Goal: Task Accomplishment & Management: Use online tool/utility

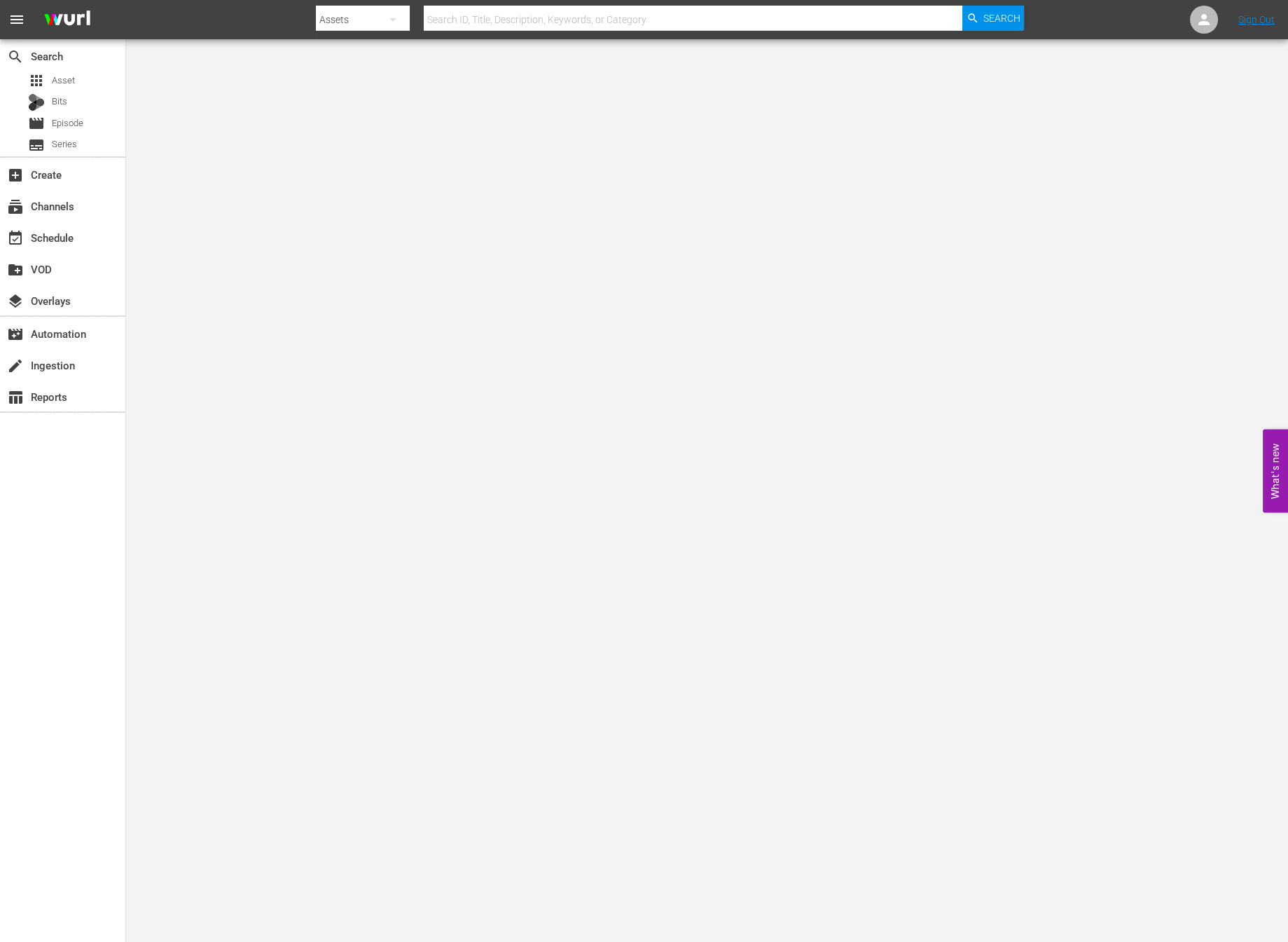
click at [353, 33] on div at bounding box center [670, 34] width 708 height 5
click at [355, 17] on div "Assets" at bounding box center [363, 19] width 94 height 39
click at [42, 228] on div "Channels Series Episodes Bits Assets" at bounding box center [644, 471] width 1288 height 942
click at [60, 298] on div "layers Overlays" at bounding box center [39, 298] width 79 height 13
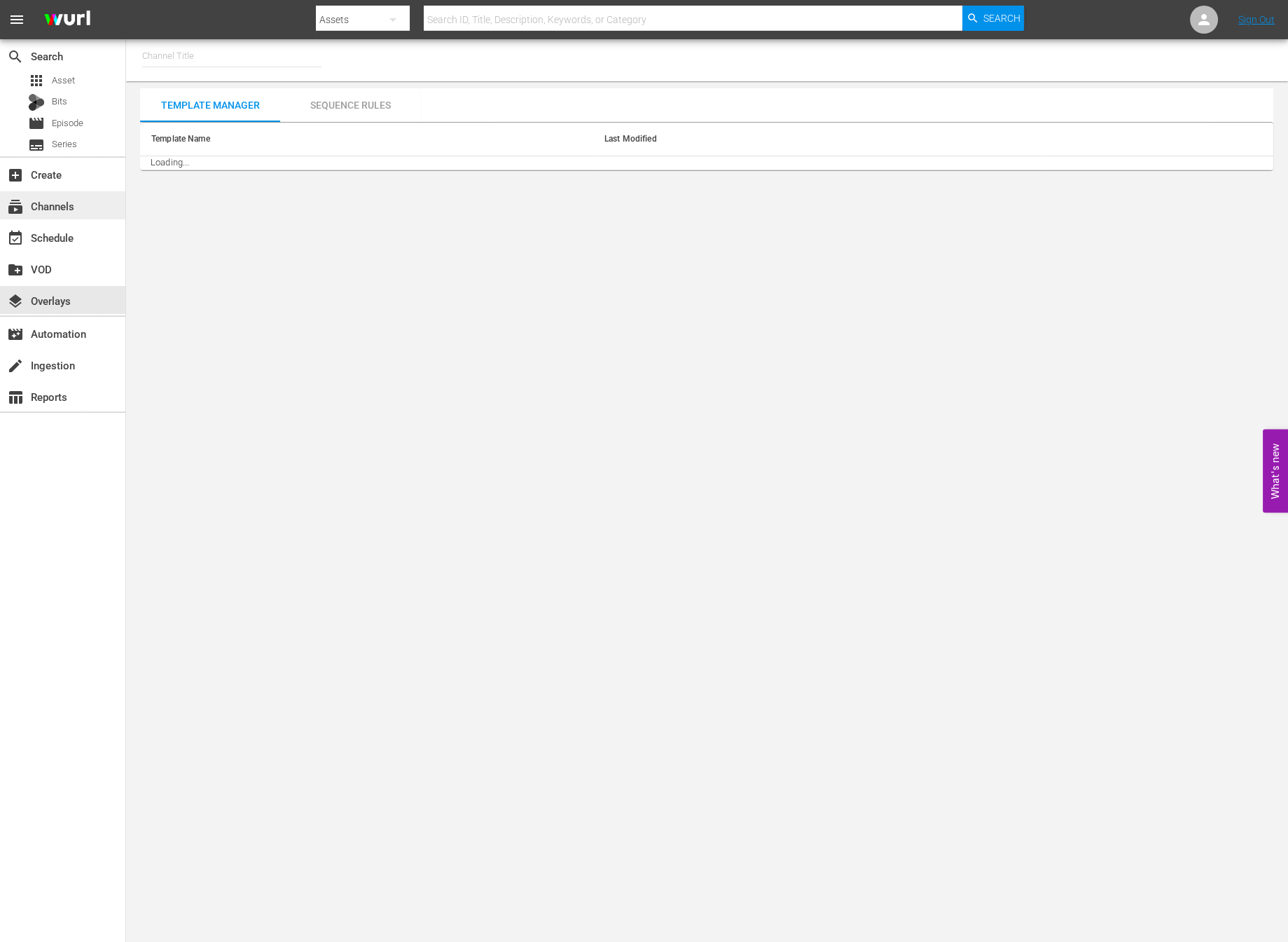
click at [66, 210] on div "subscriptions Channels" at bounding box center [39, 204] width 79 height 13
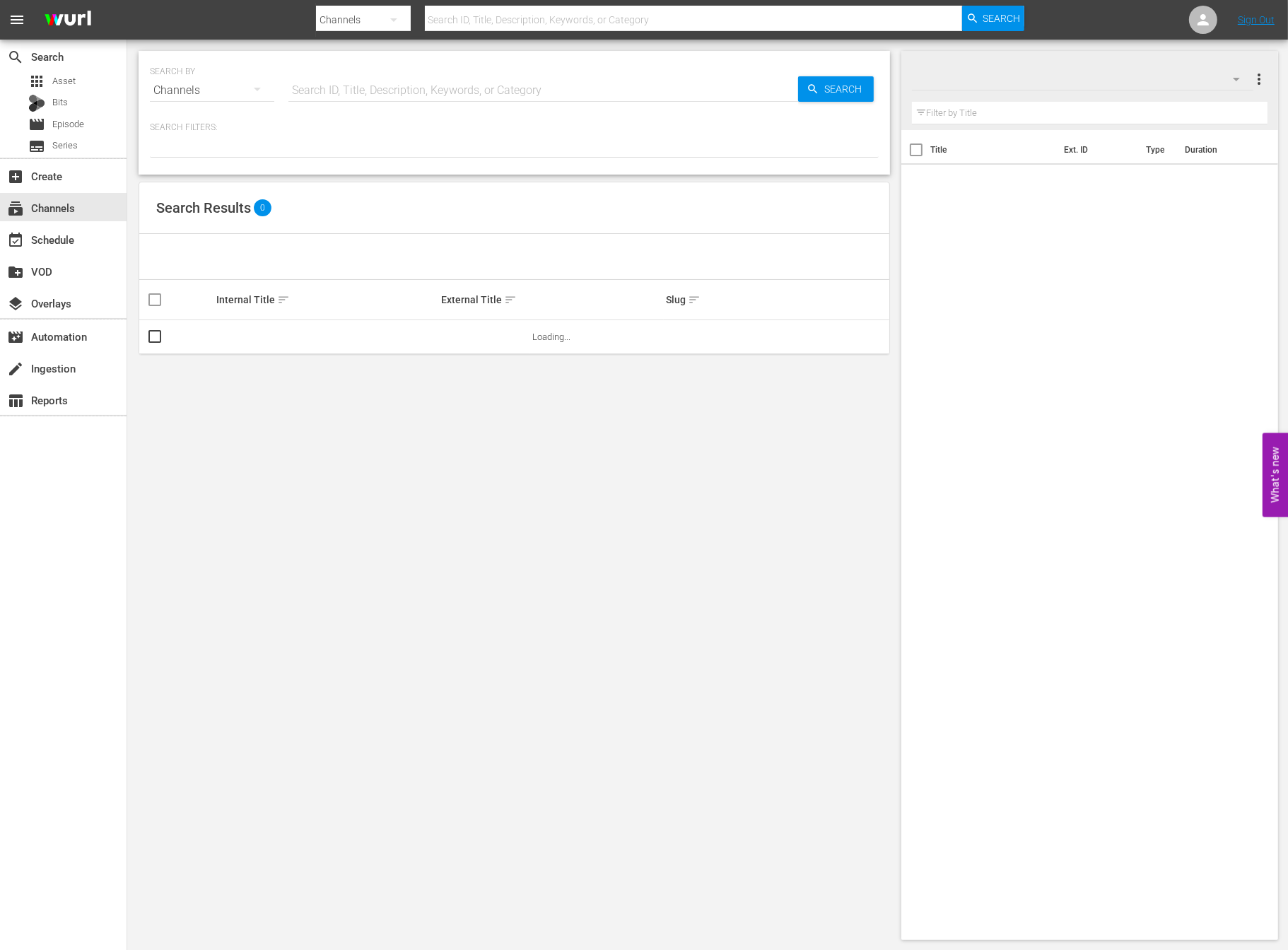
click at [468, 16] on input "text" at bounding box center [693, 19] width 538 height 34
type input "e"
type input "new kpop"
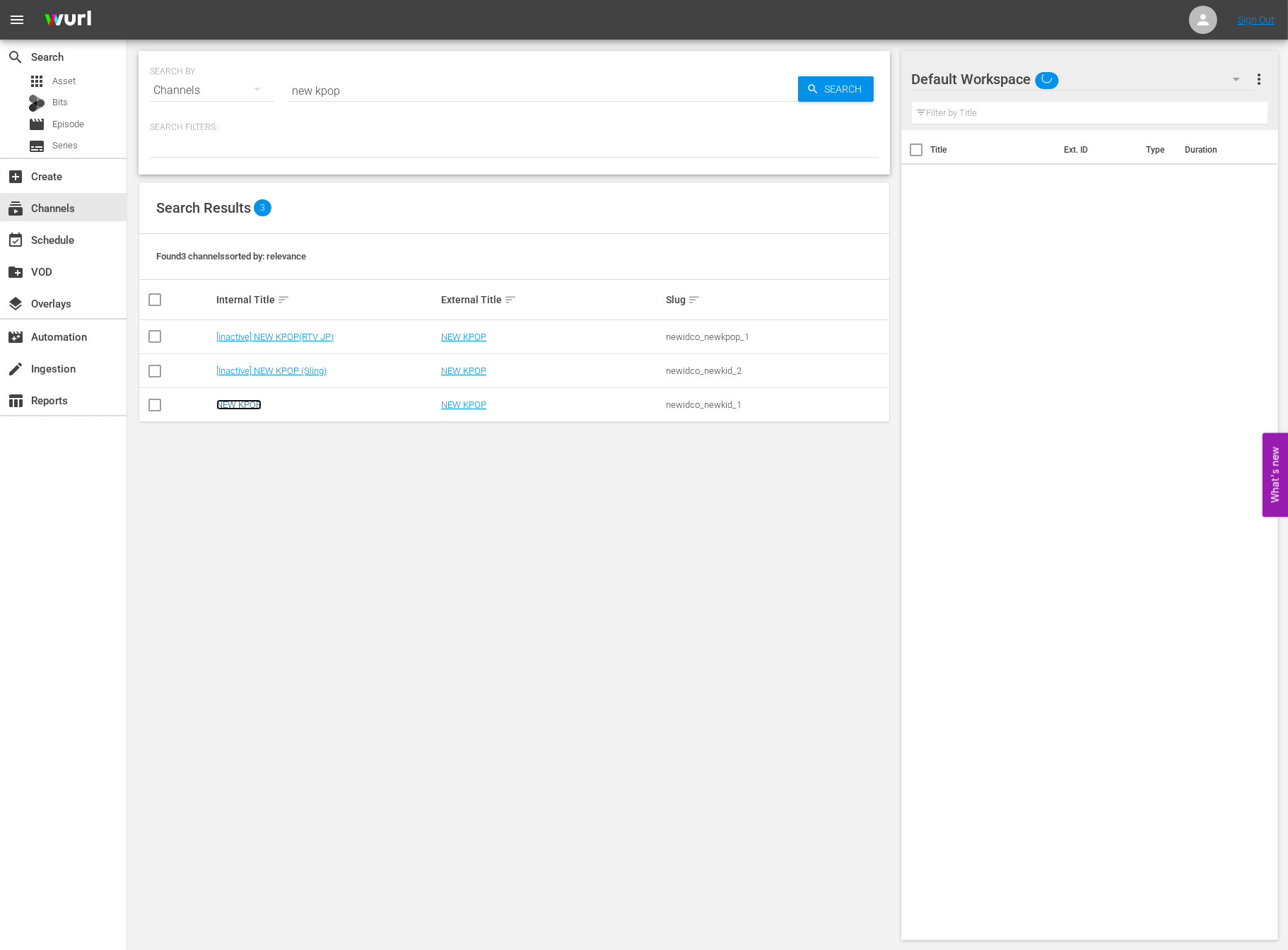
click at [253, 408] on link "NEW KPOP" at bounding box center [238, 405] width 45 height 11
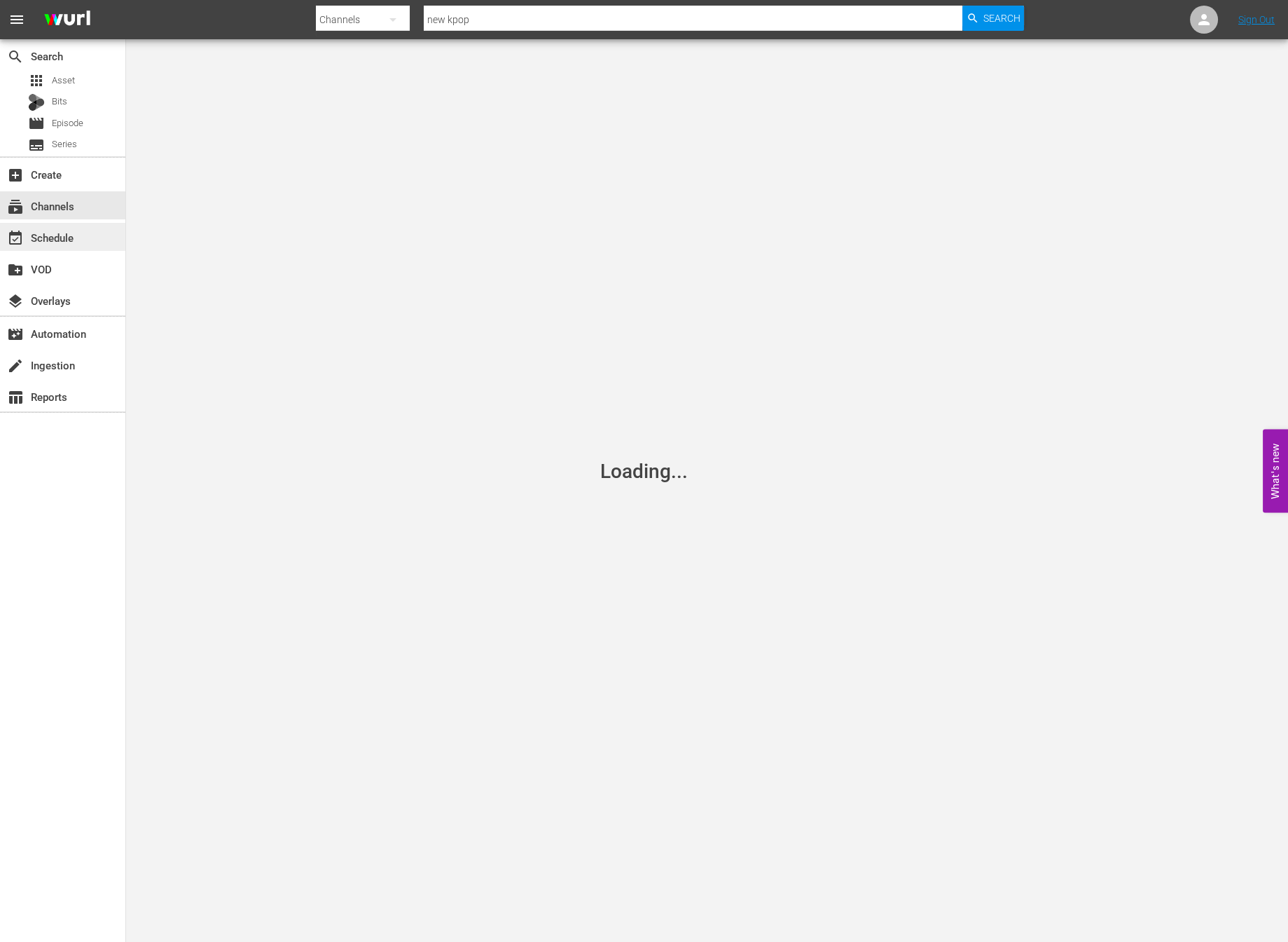
click at [47, 242] on div "event_available Schedule" at bounding box center [39, 236] width 79 height 13
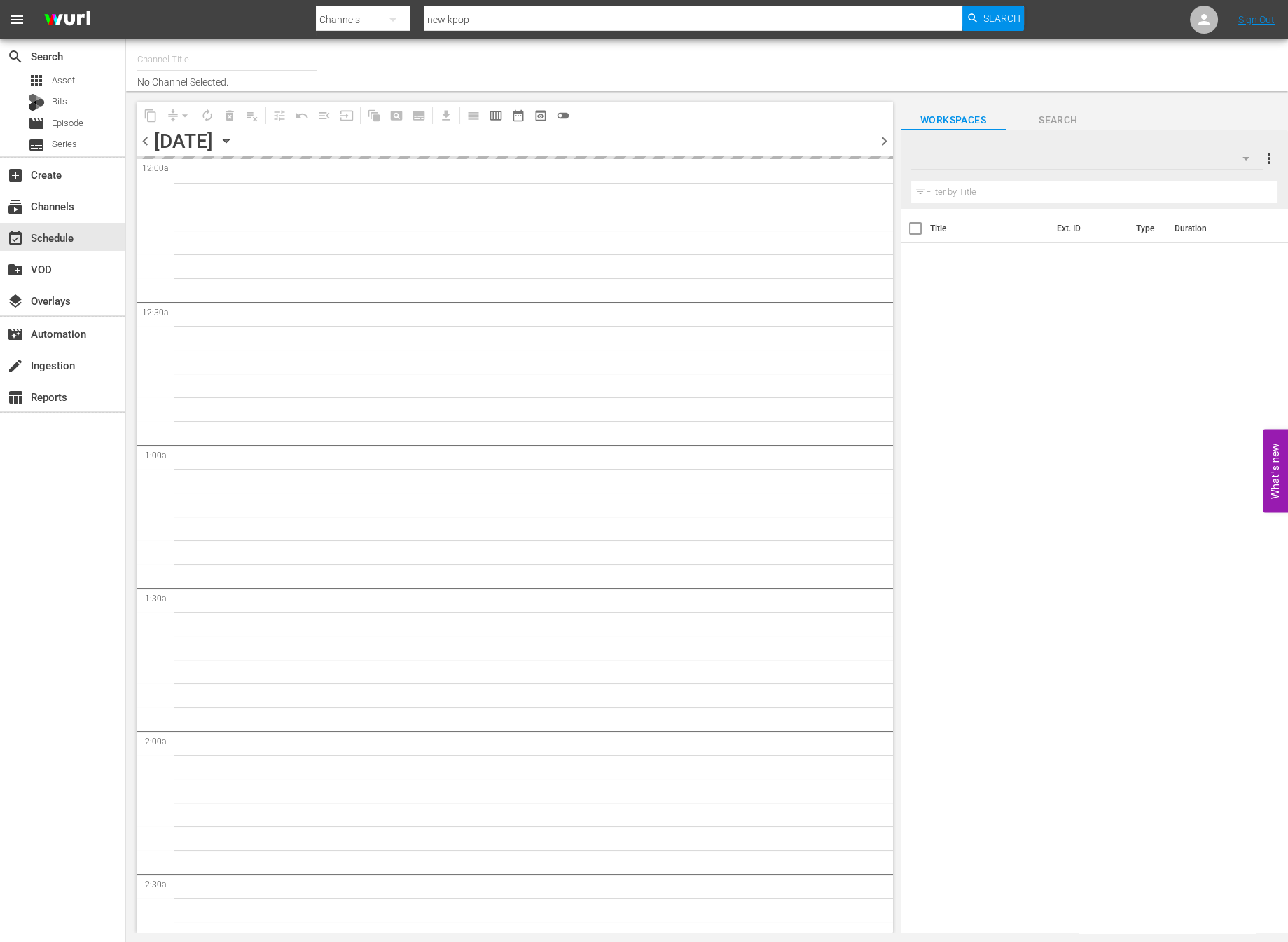
type input "NEW KPOP (617)"
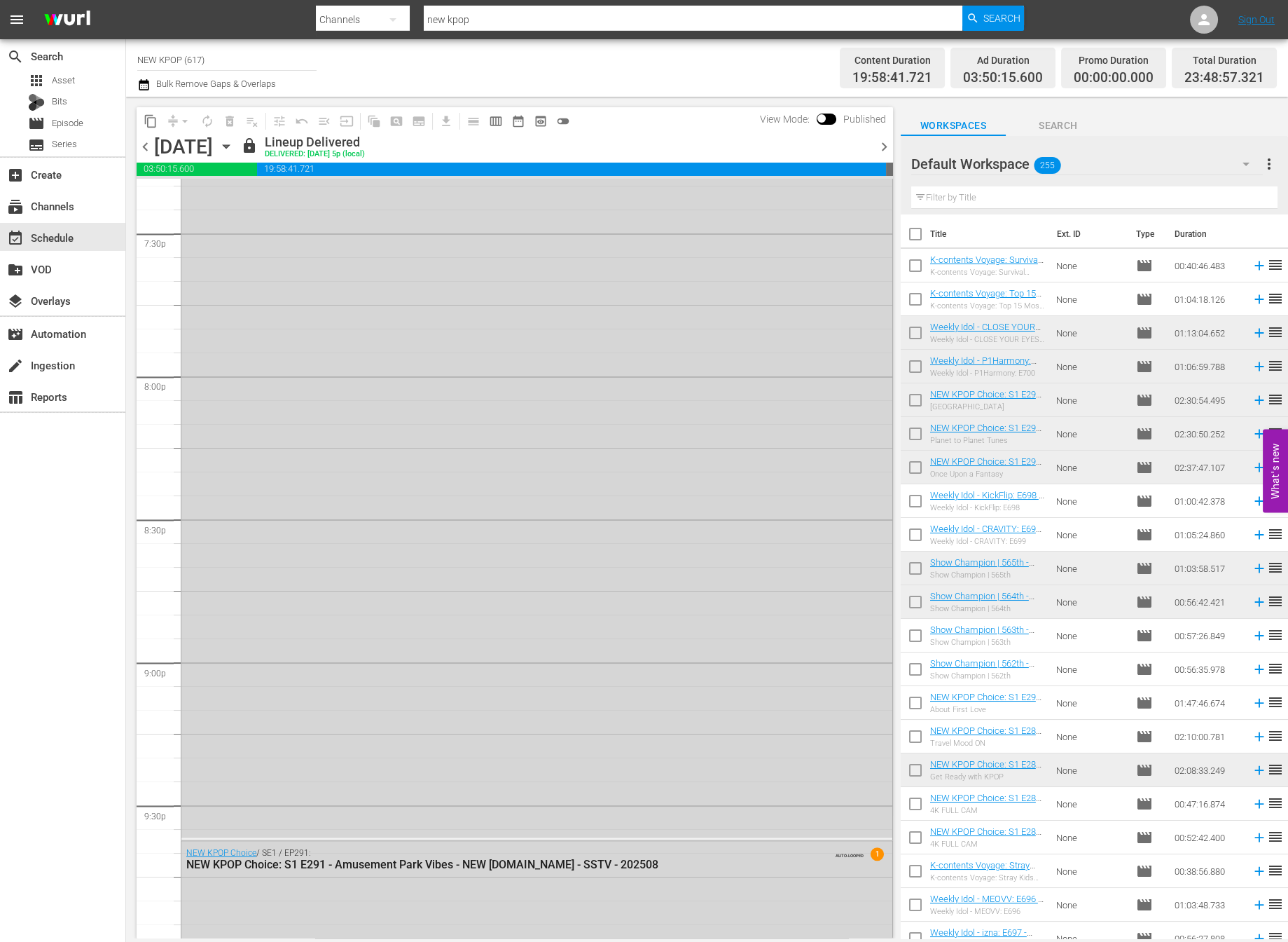
scroll to position [6141, 0]
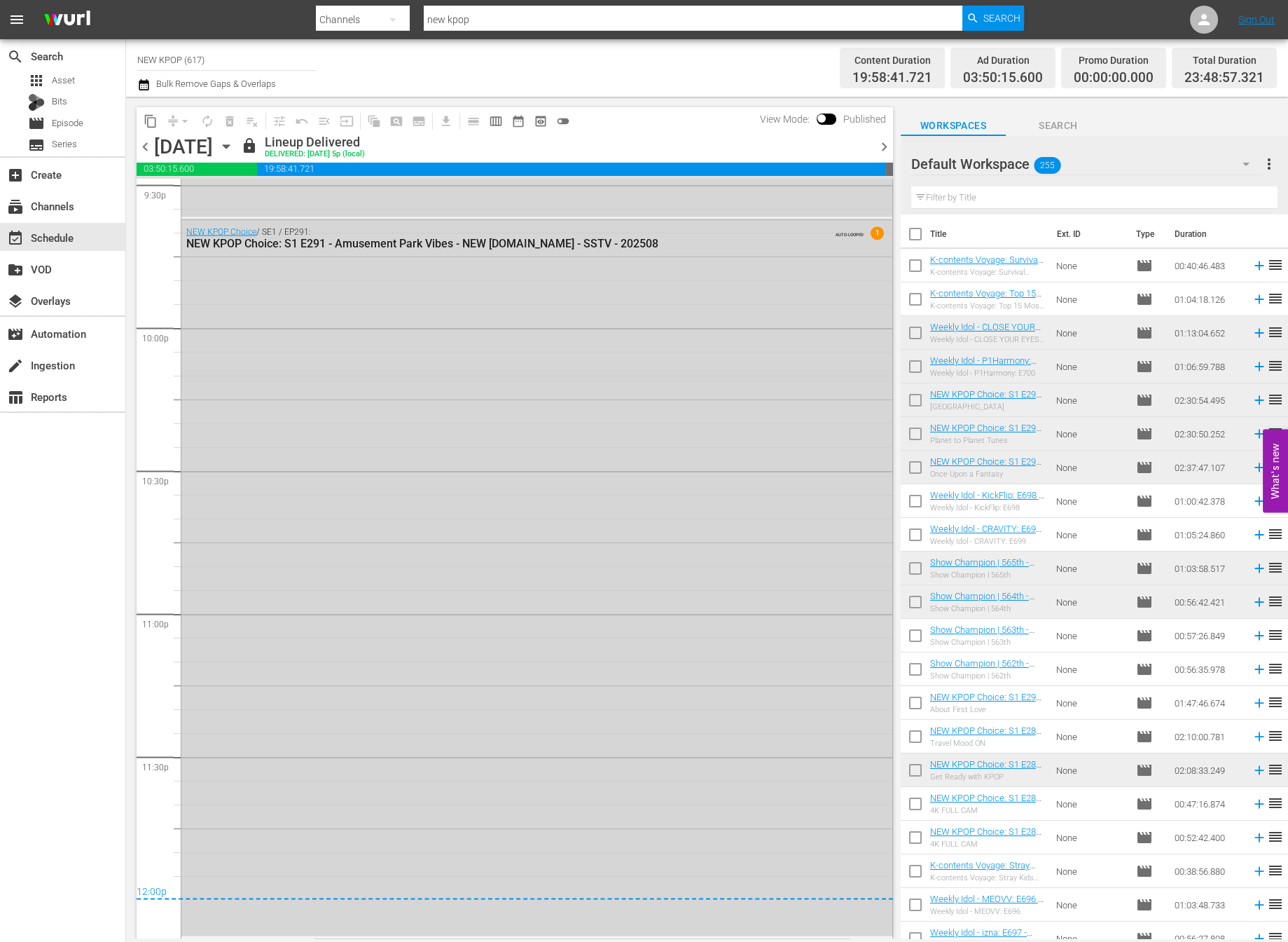
click at [886, 143] on span "chevron_right" at bounding box center [884, 146] width 17 height 17
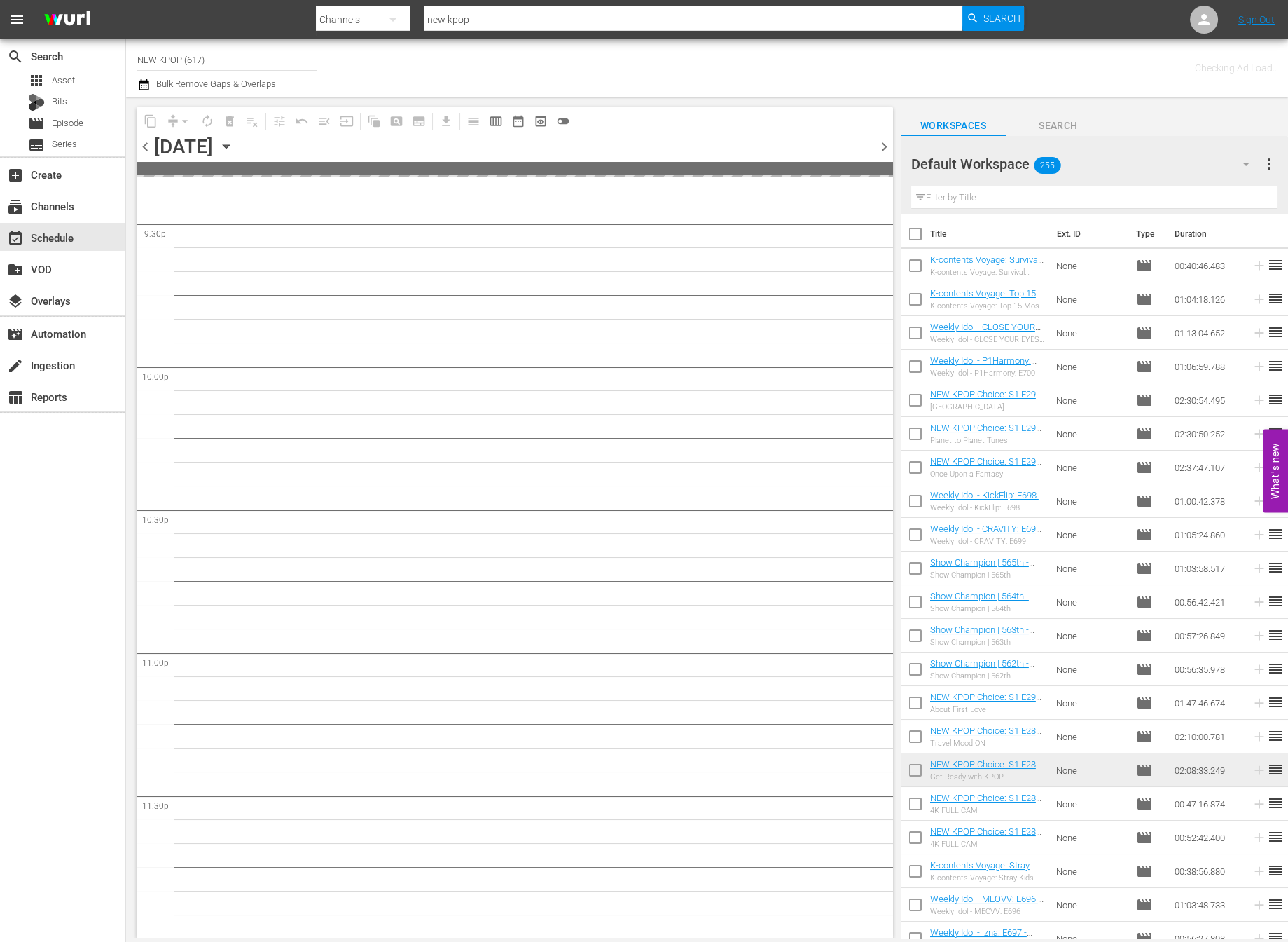
scroll to position [6101, 0]
click at [886, 143] on span "chevron_right" at bounding box center [884, 146] width 17 height 17
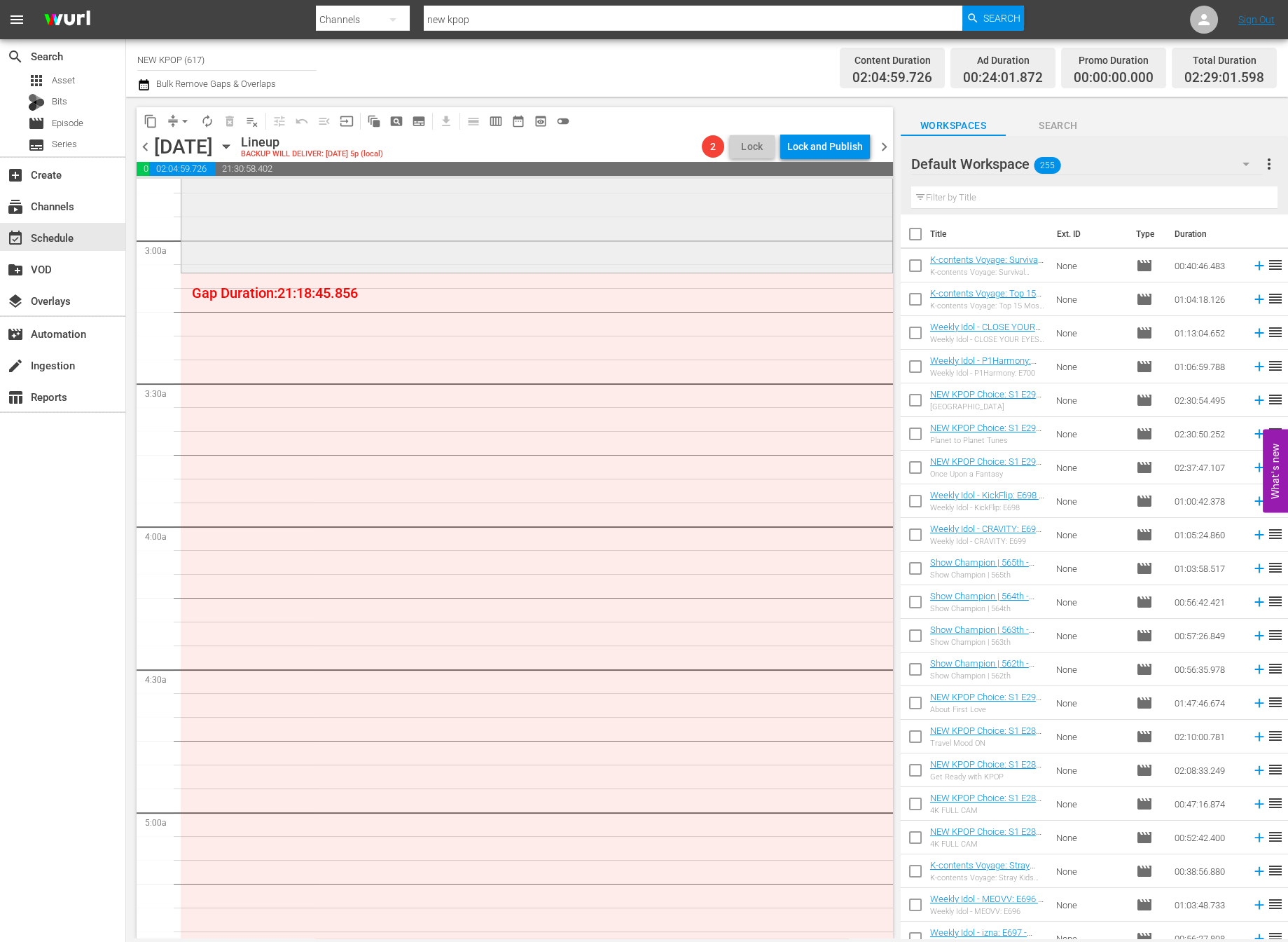
scroll to position [797, 0]
click at [884, 150] on span "chevron_right" at bounding box center [884, 146] width 17 height 17
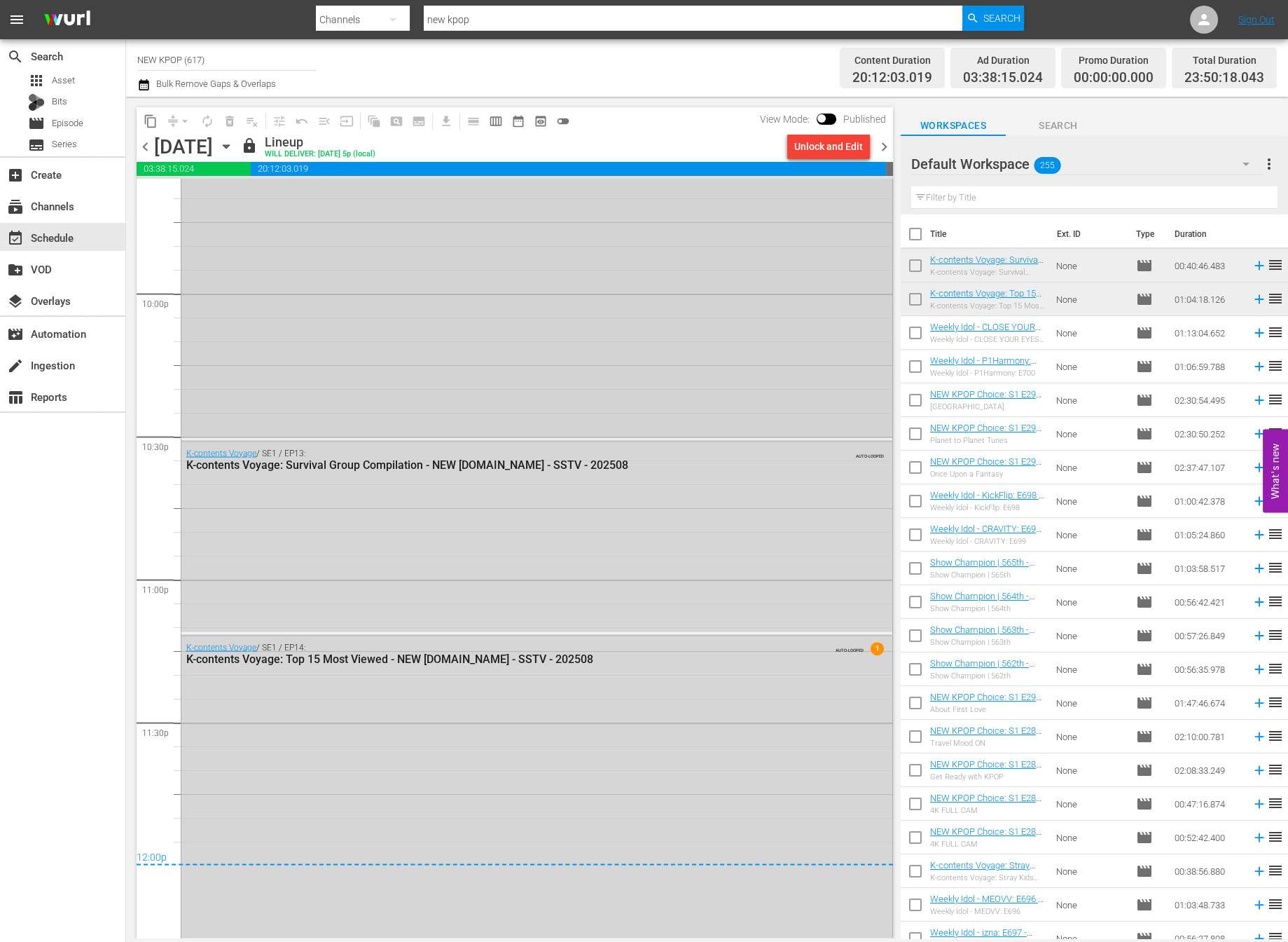
scroll to position [6178, 0]
click at [141, 139] on span "chevron_left" at bounding box center [145, 146] width 17 height 17
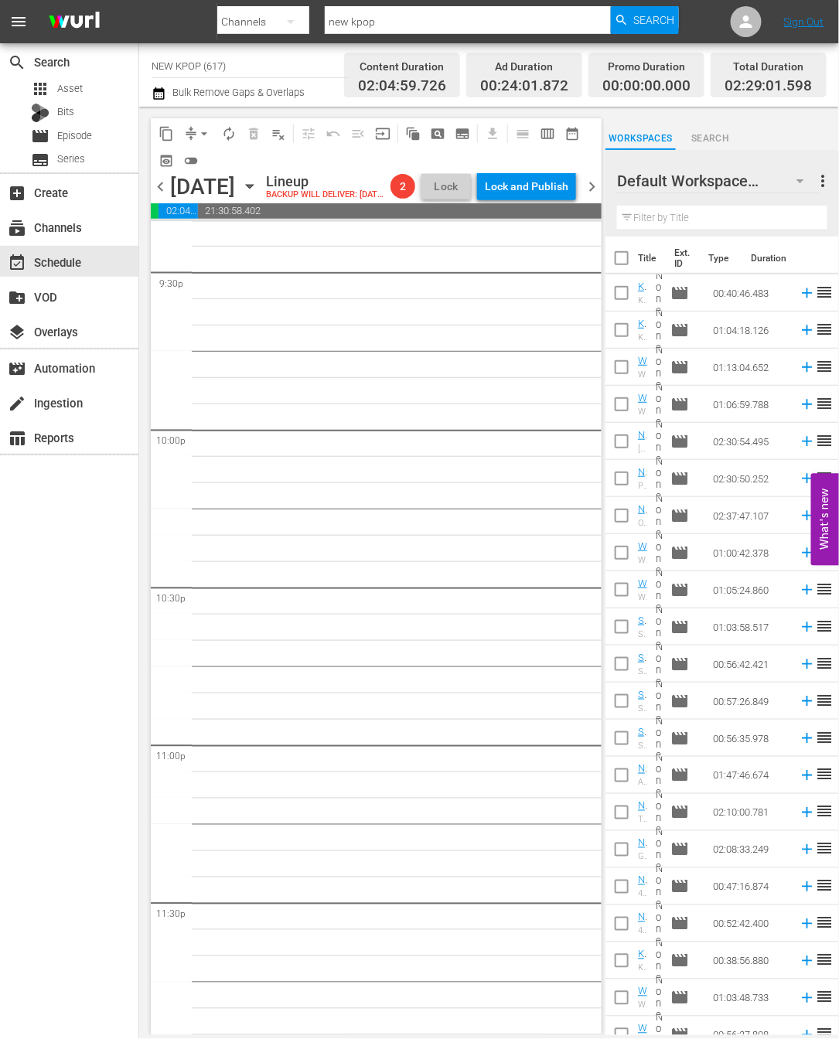
scroll to position [6778, 0]
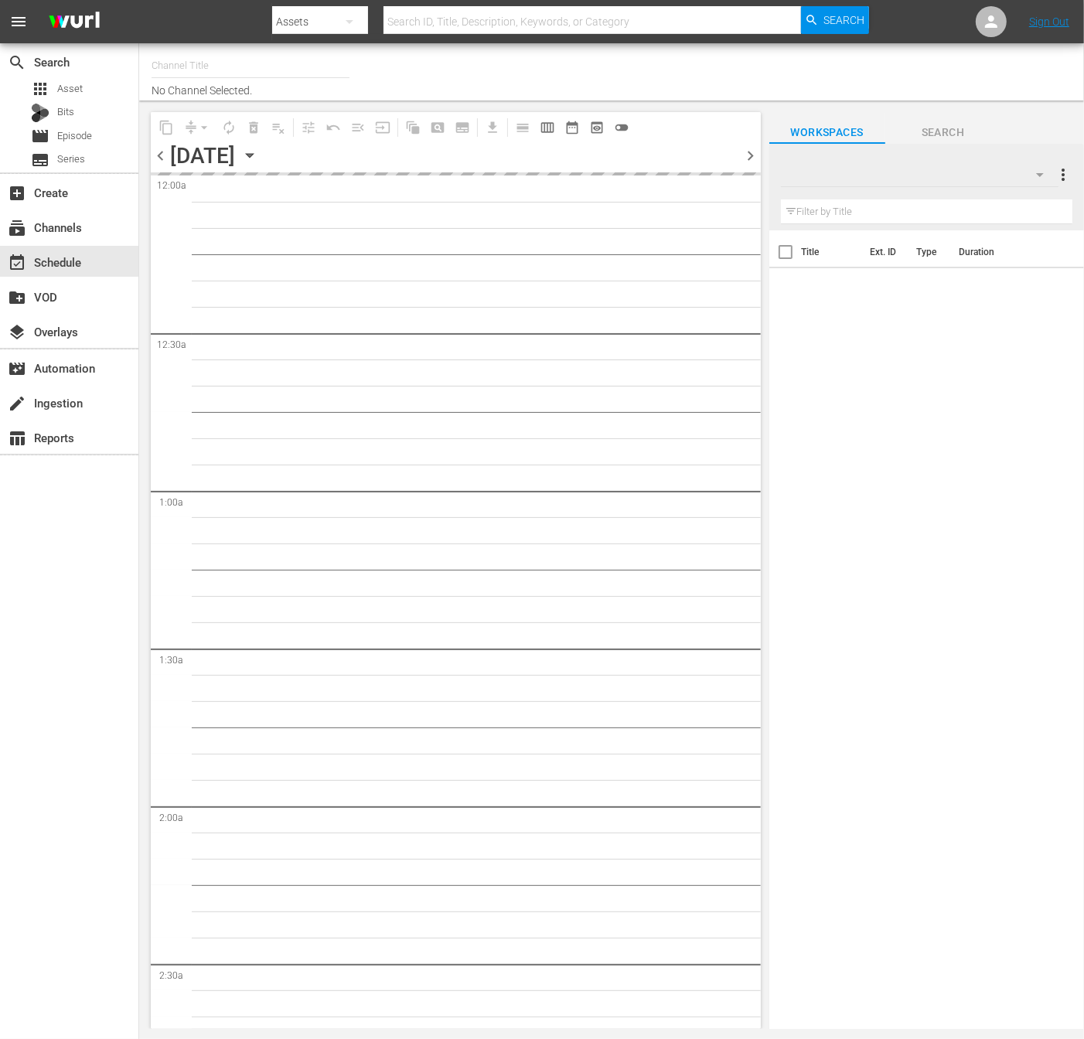
type input "NEW KPOP (617)"
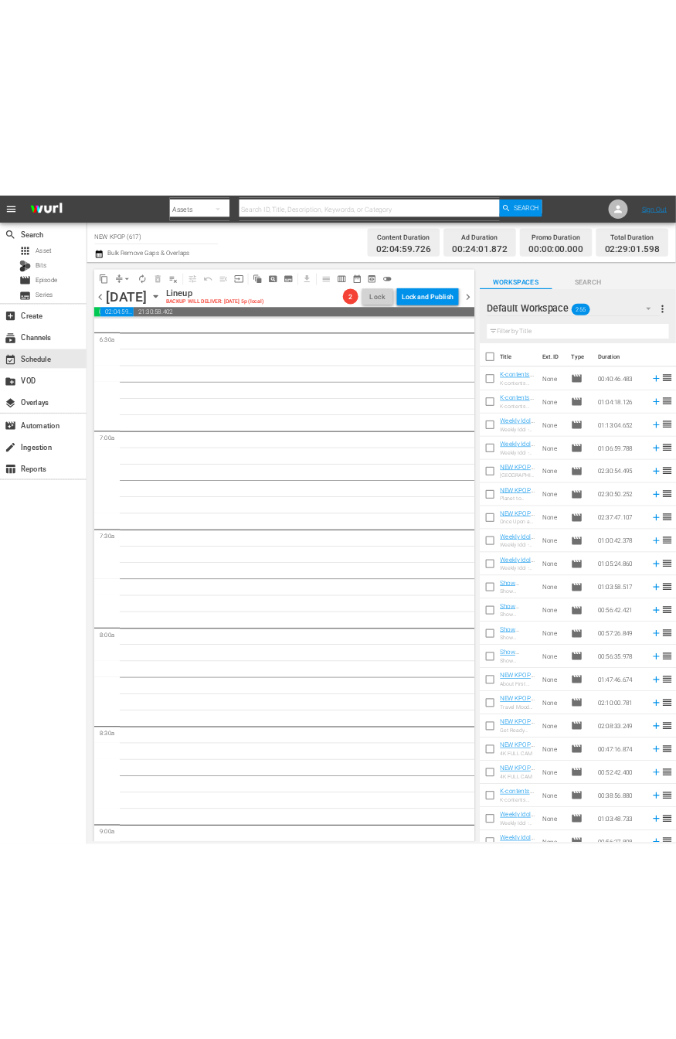
scroll to position [2026, 0]
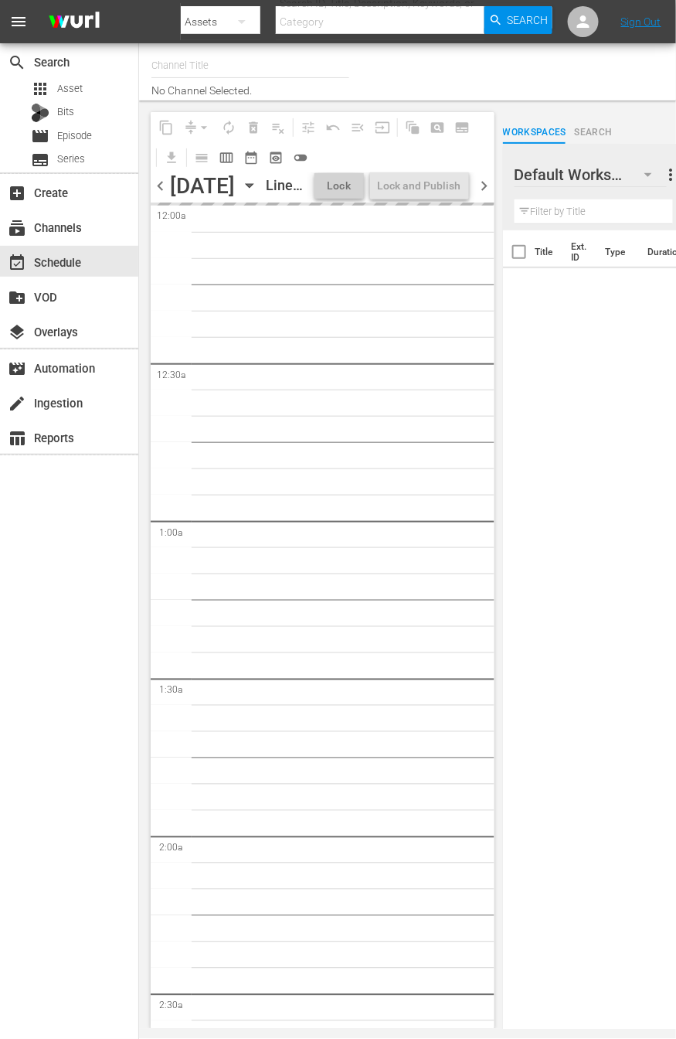
type input "NEW KPOP (617)"
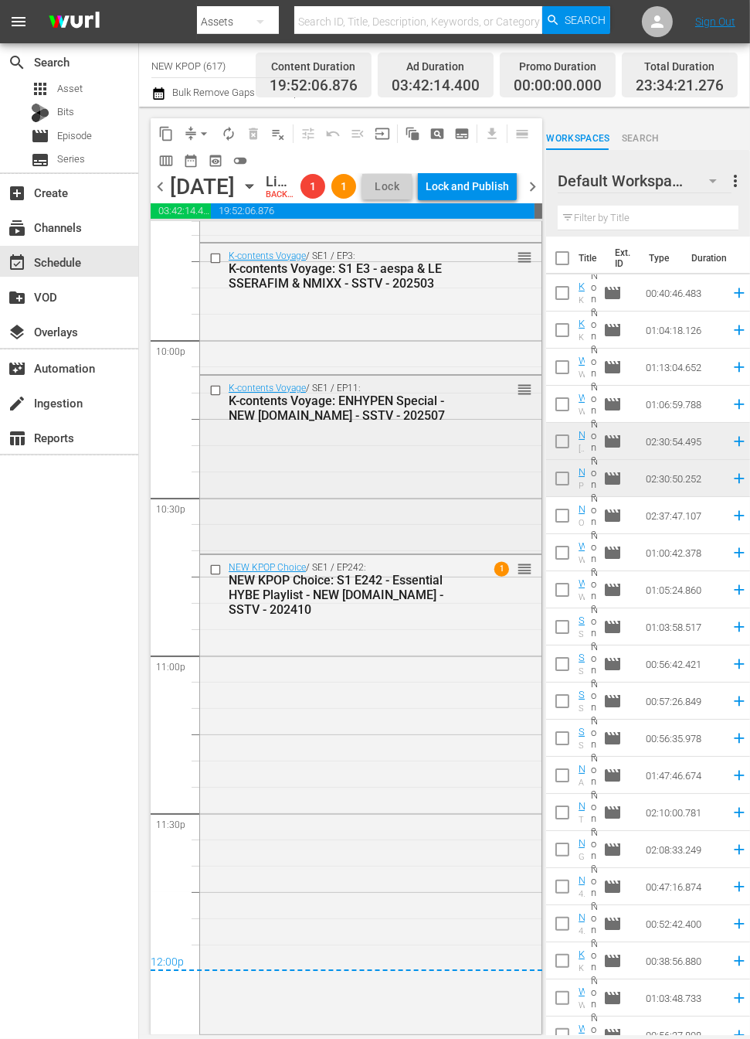
scroll to position [6842, 0]
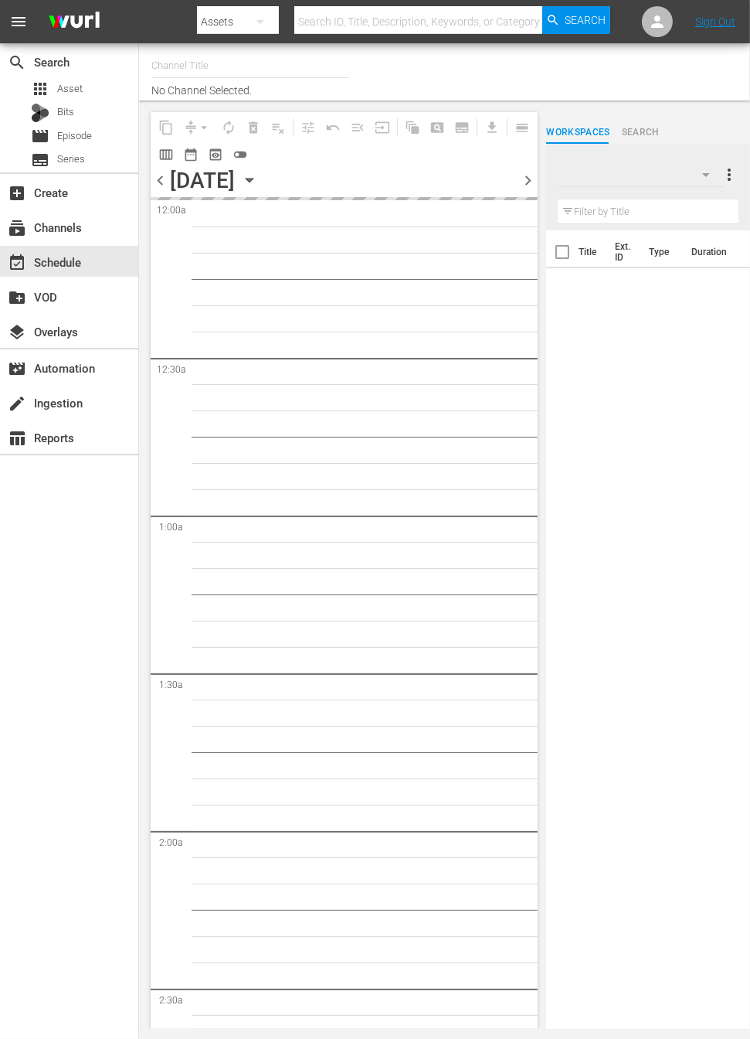
type input "NEW KPOP (617)"
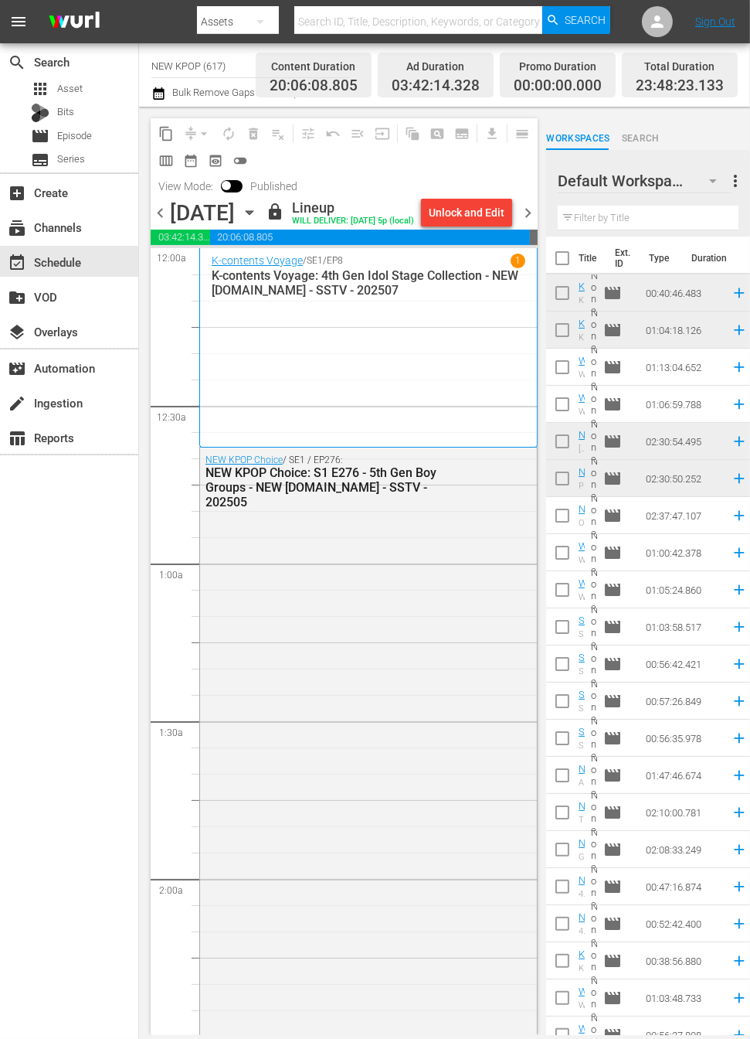
click at [530, 209] on span "chevron_right" at bounding box center [528, 212] width 19 height 19
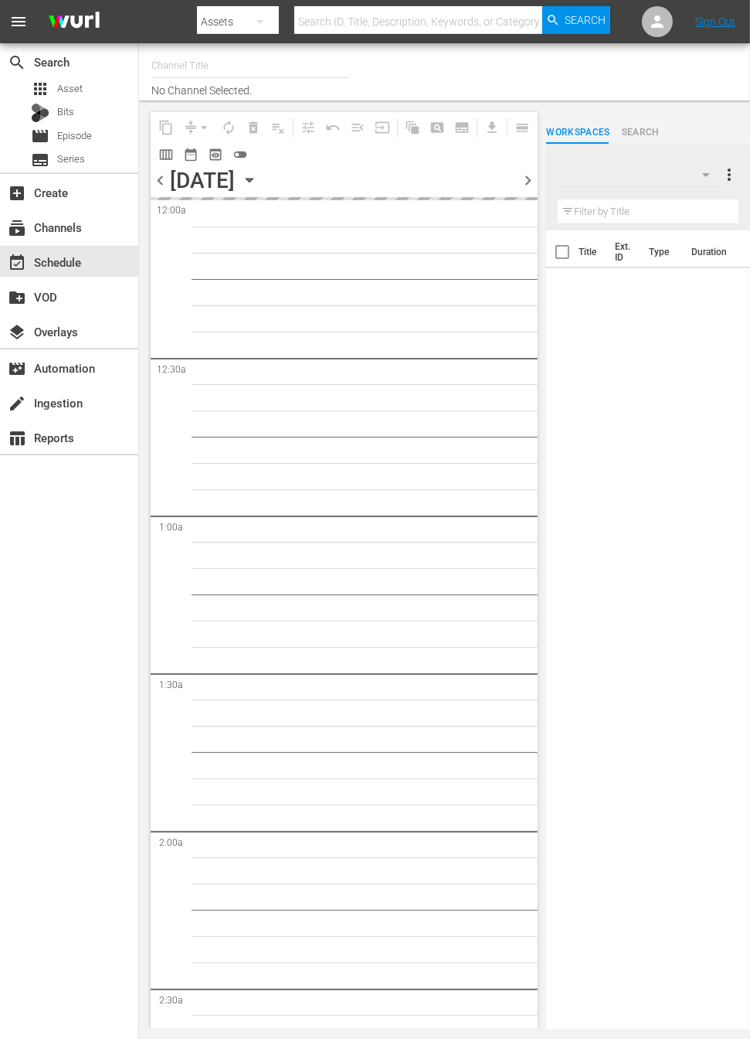
type input "NEW KPOP (617)"
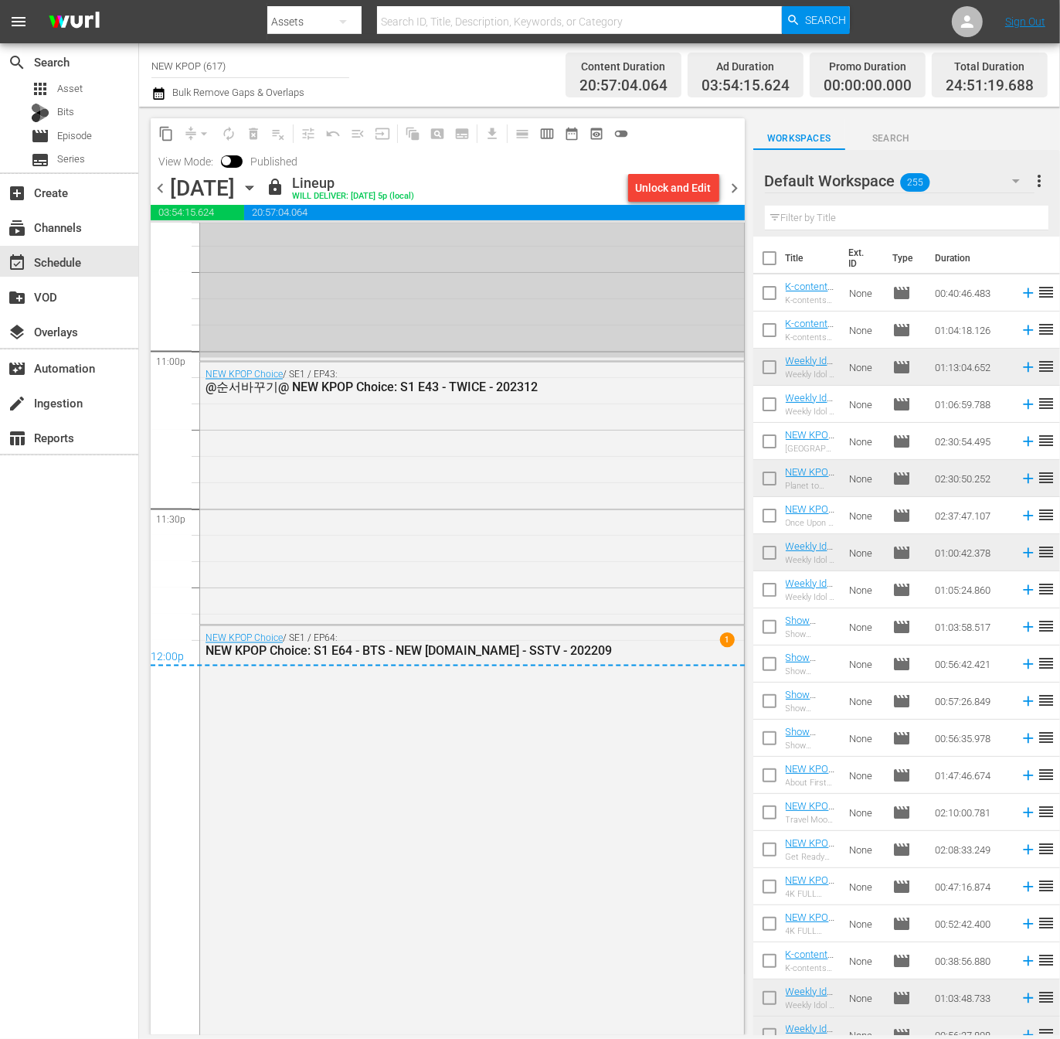
scroll to position [7163, 0]
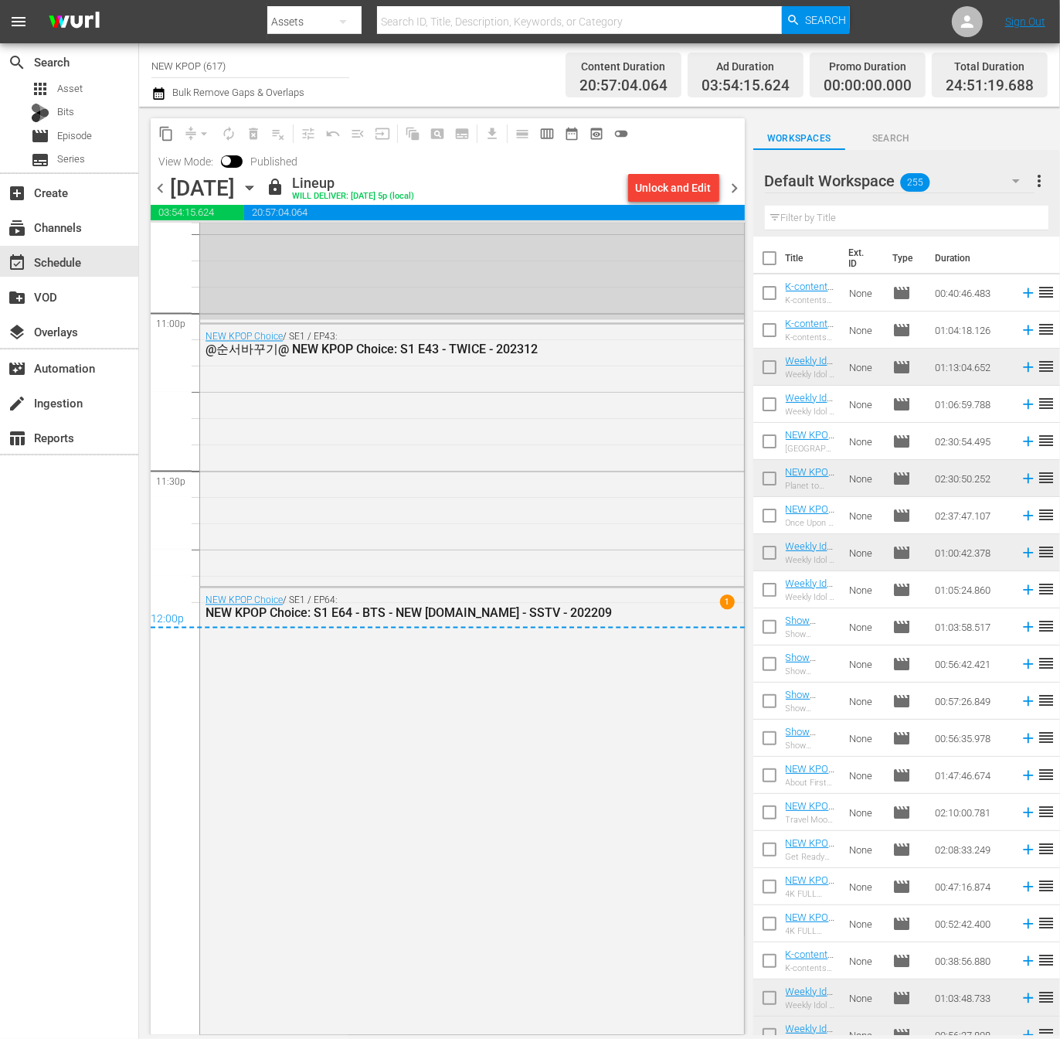
click at [735, 192] on span "chevron_right" at bounding box center [735, 188] width 19 height 19
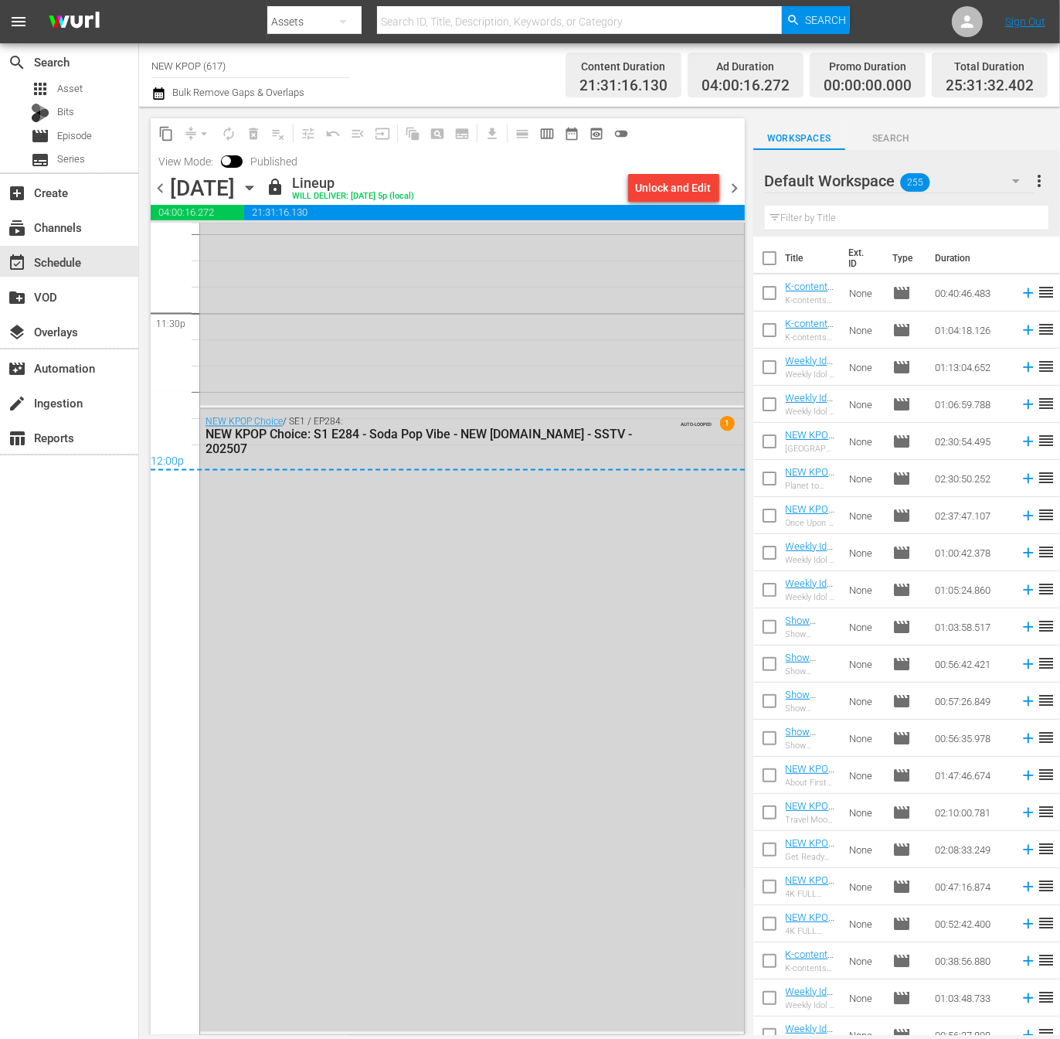
scroll to position [6151, 0]
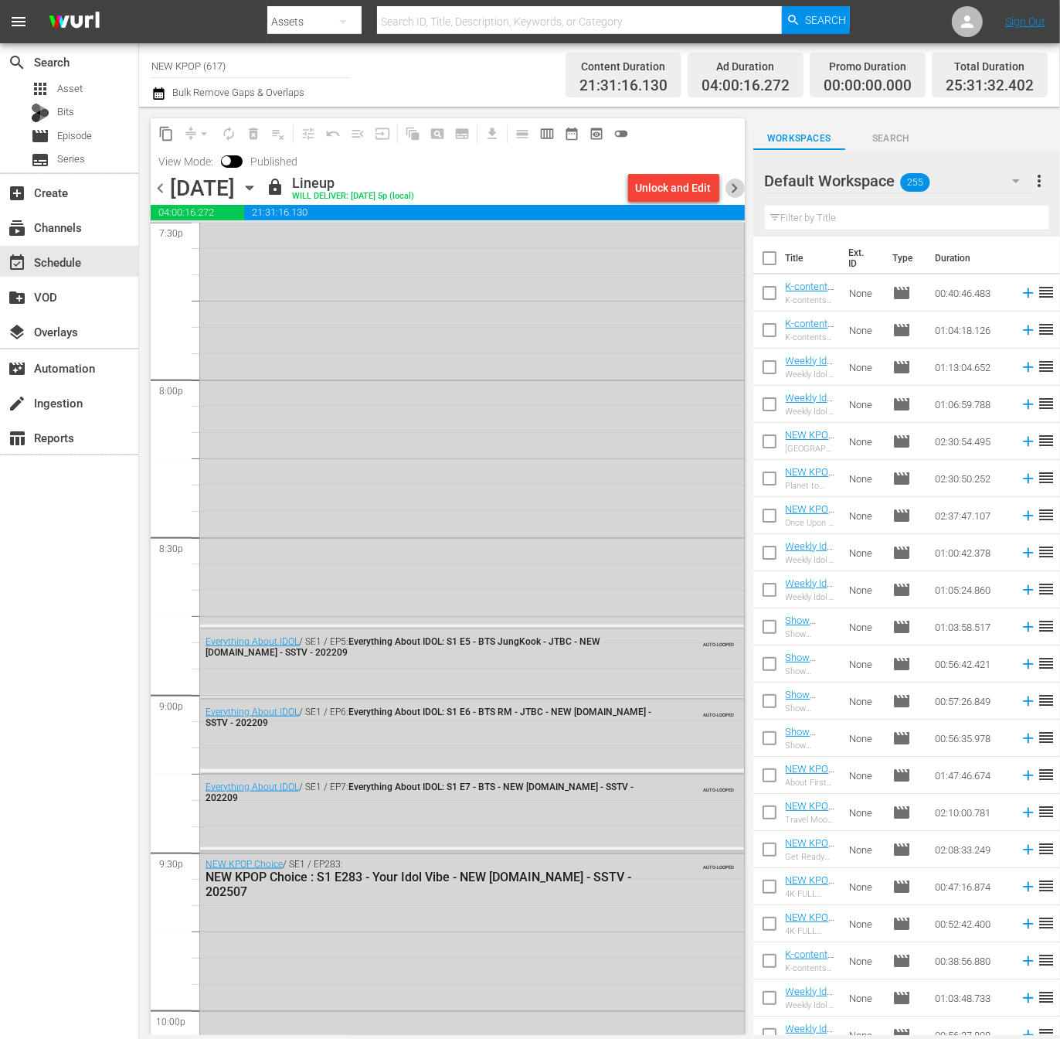
click at [726, 196] on span "chevron_right" at bounding box center [735, 188] width 19 height 19
